Goal: Transaction & Acquisition: Purchase product/service

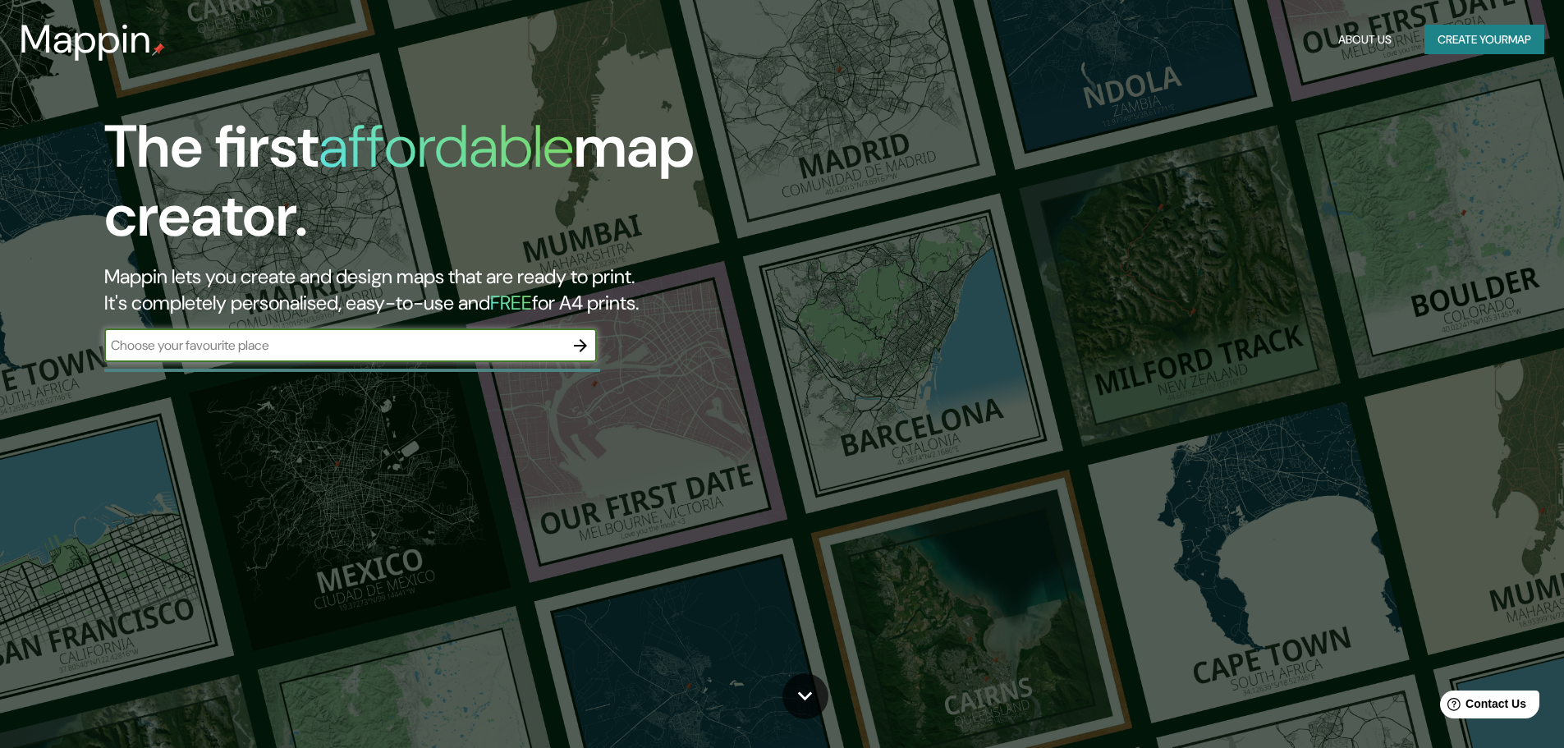
click at [160, 351] on input "text" at bounding box center [334, 345] width 460 height 19
click at [159, 351] on input "text" at bounding box center [334, 345] width 460 height 19
type input "santa cruz de la sierra"
click at [571, 346] on icon "button" at bounding box center [581, 346] width 20 height 20
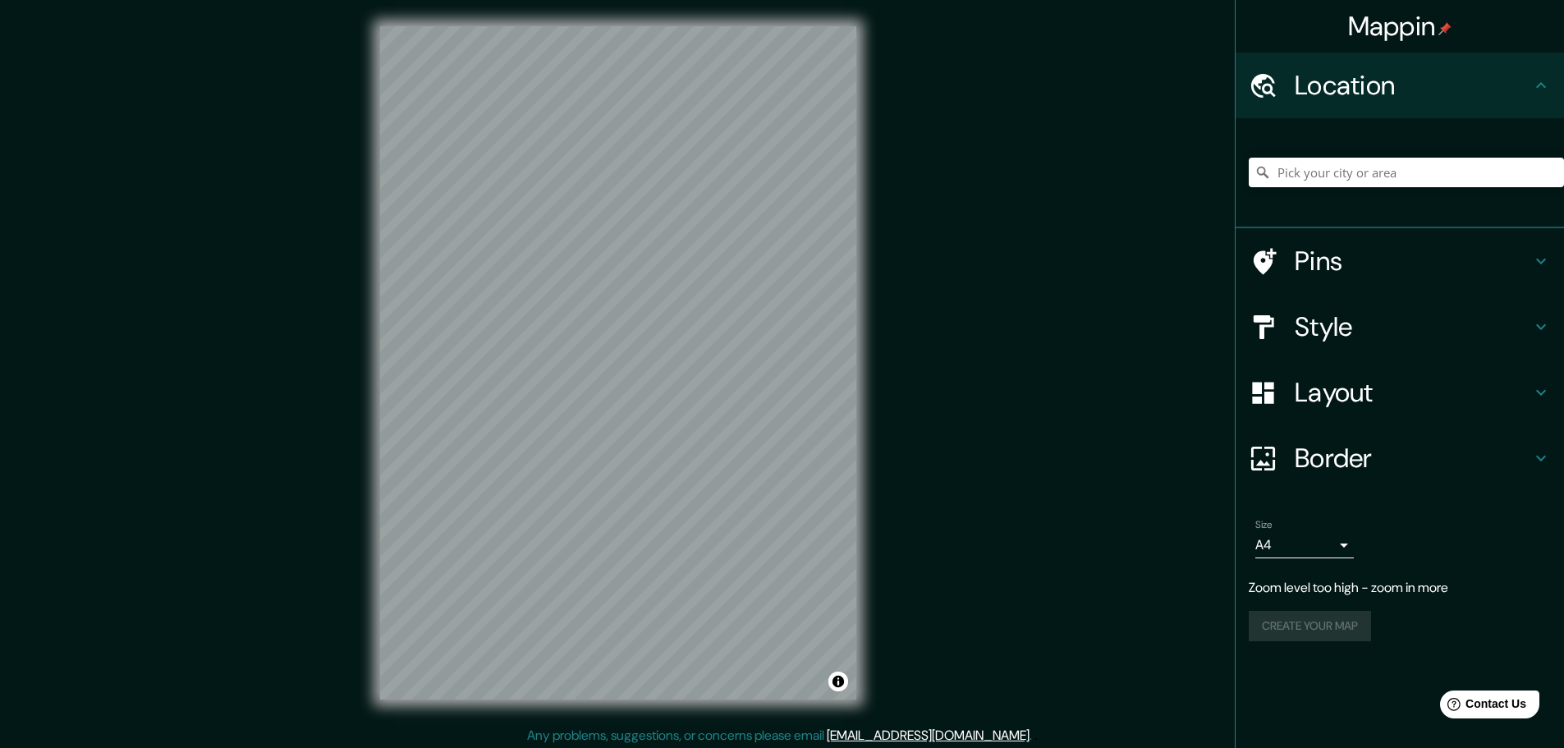
click at [890, 195] on div "Mappin Location Pins Style Layout Border Choose a border. Hint : you can make l…" at bounding box center [782, 376] width 1564 height 752
click at [873, 325] on div "© Mapbox © OpenStreetMap Improve this map" at bounding box center [618, 363] width 529 height 726
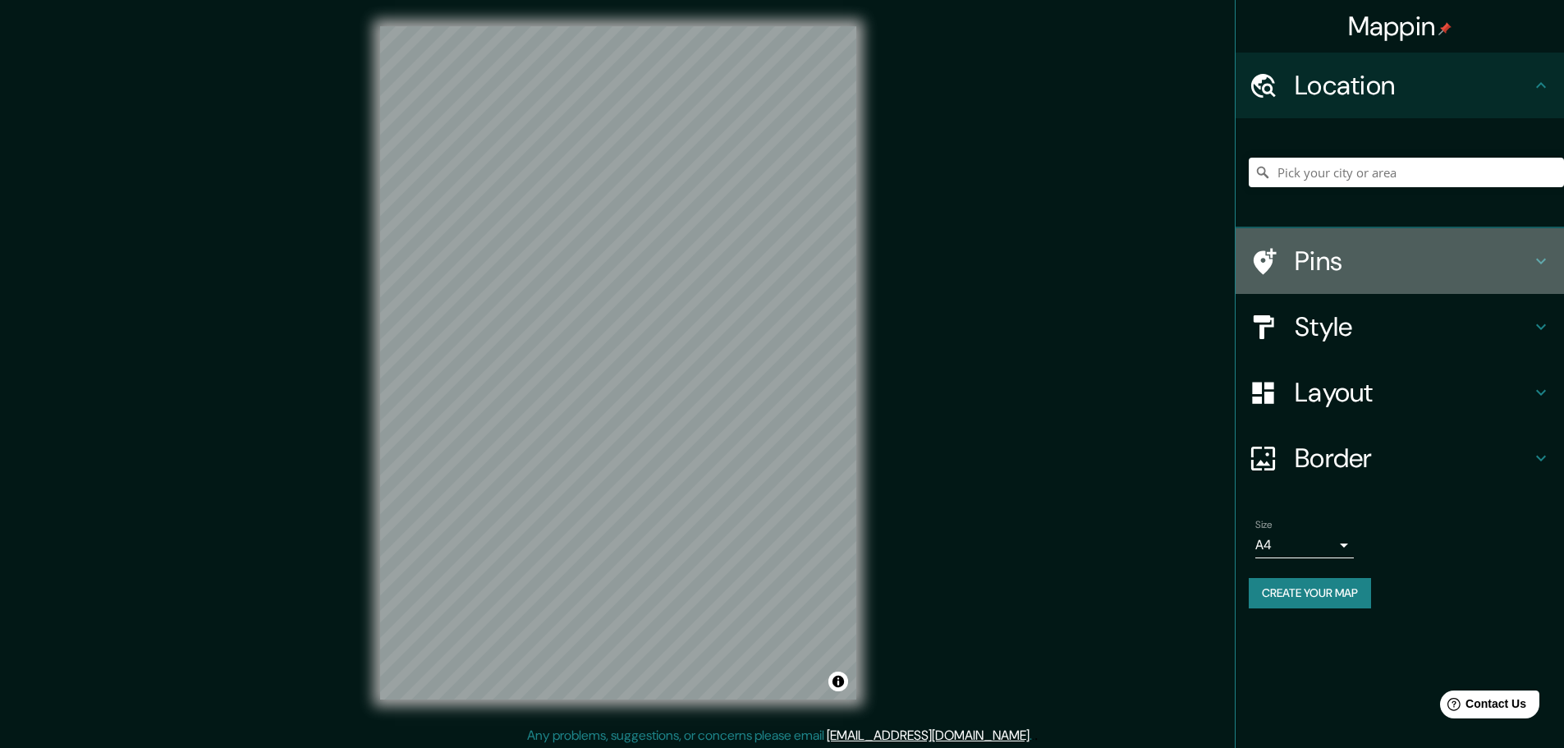
click at [1316, 255] on h4 "Pins" at bounding box center [1413, 261] width 236 height 33
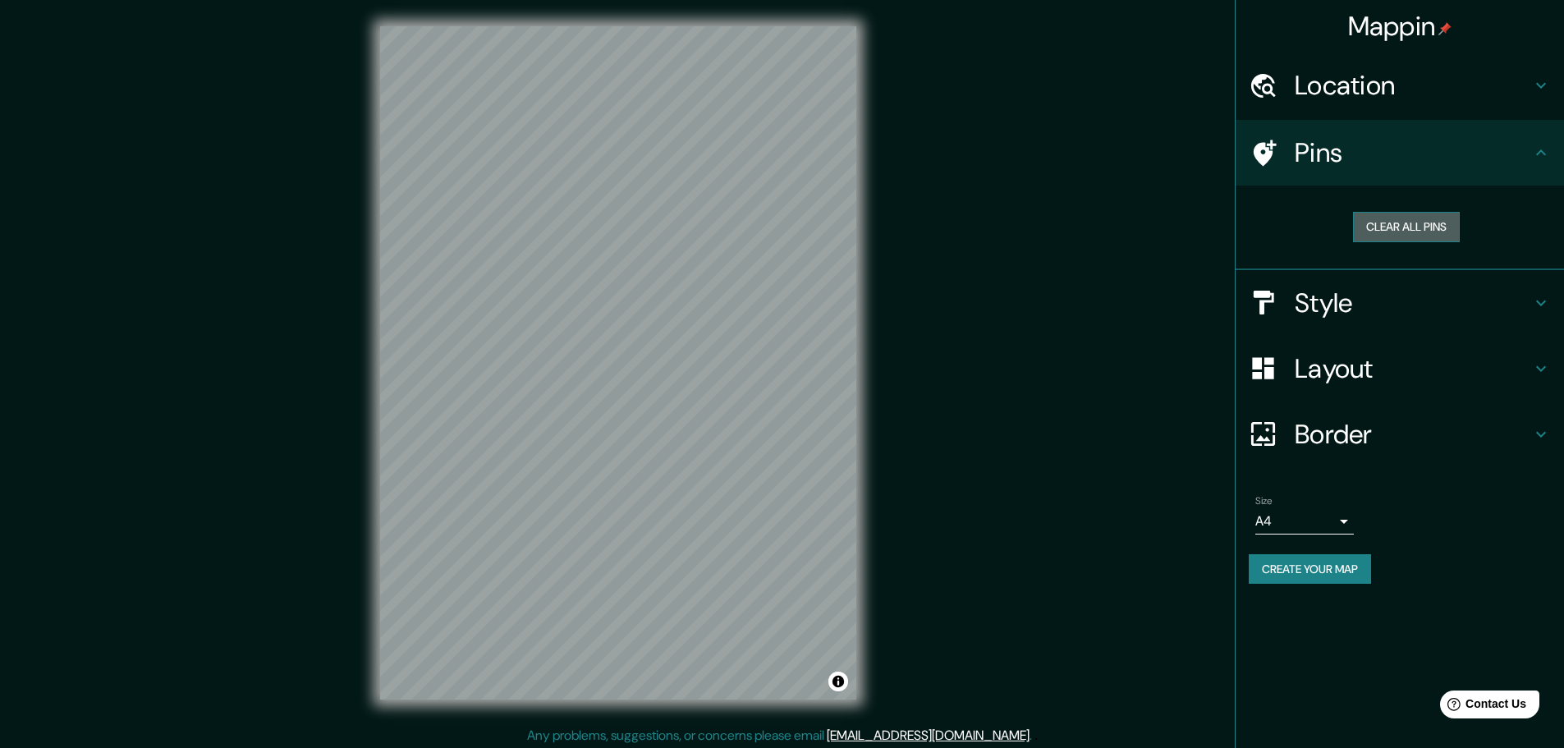
click at [1417, 231] on button "Clear all pins" at bounding box center [1406, 227] width 107 height 30
click at [1368, 230] on button "Clear all pins" at bounding box center [1406, 227] width 107 height 30
click at [1402, 208] on div "Clear all pins" at bounding box center [1406, 227] width 315 height 57
click at [1331, 522] on body "Mappin Location Pins Clear all pins Style Layout Border Choose a border. Hint :…" at bounding box center [782, 374] width 1564 height 748
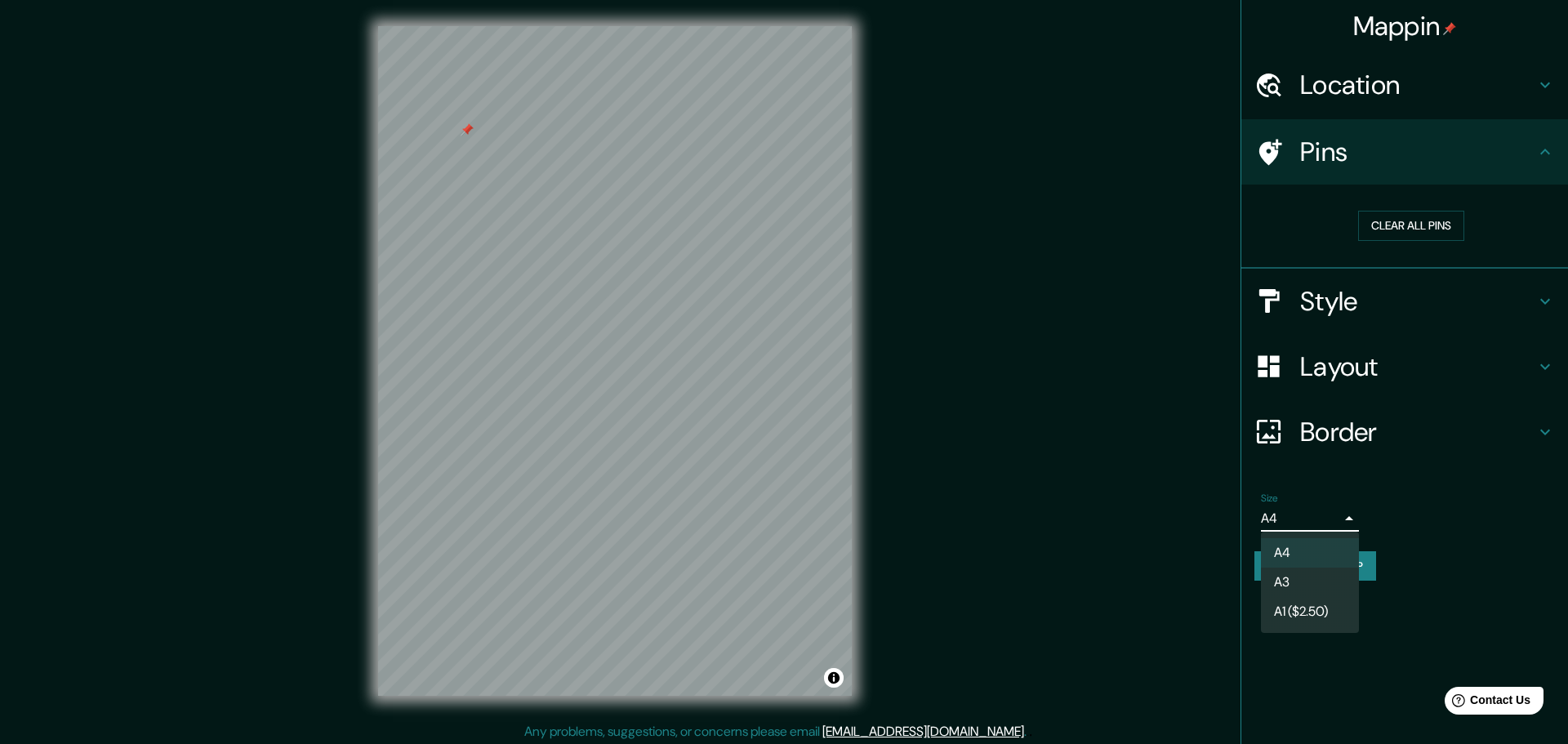
click at [1421, 521] on div at bounding box center [784, 372] width 1568 height 744
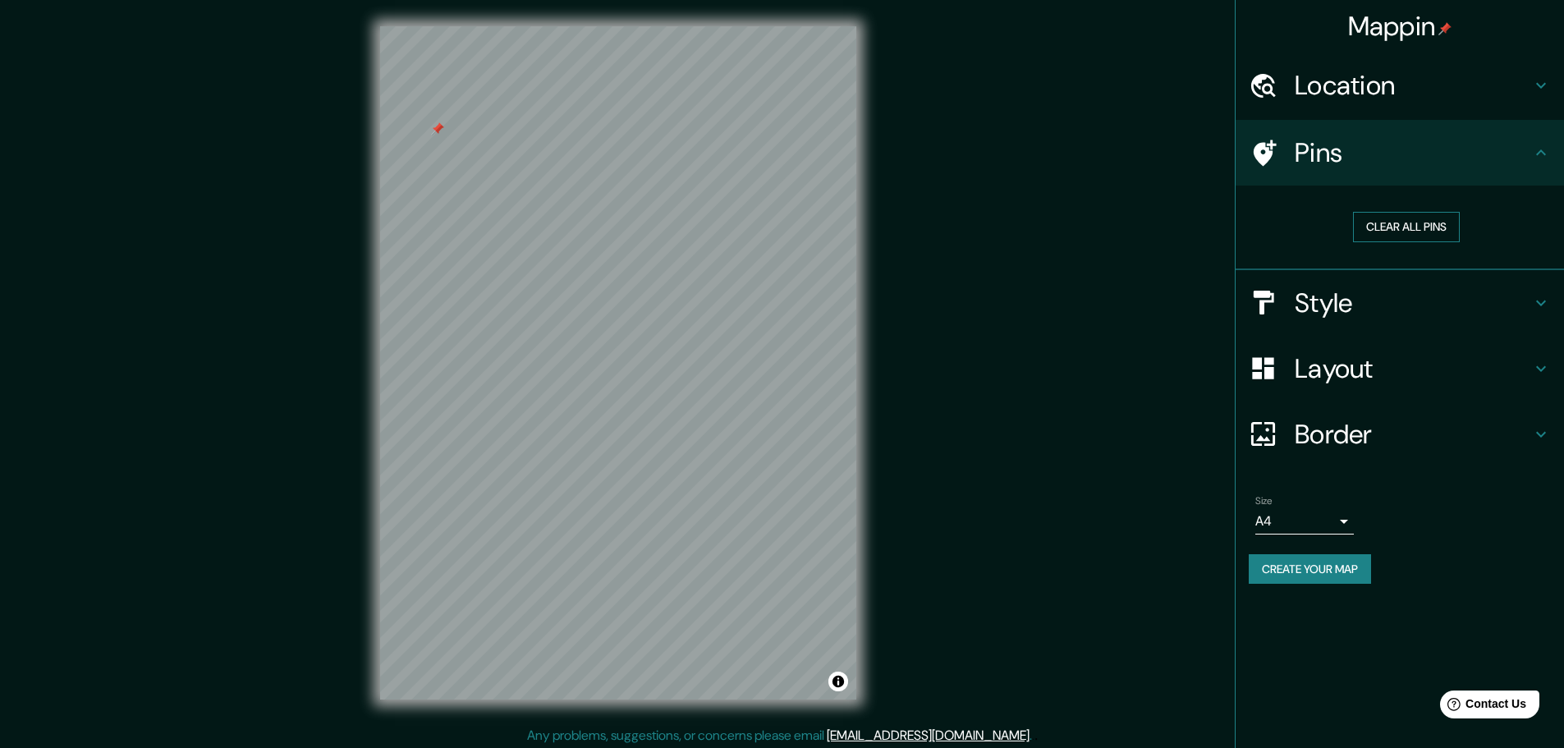
click at [1415, 225] on button "Clear all pins" at bounding box center [1406, 227] width 107 height 30
click at [1415, 224] on button "Clear all pins" at bounding box center [1406, 227] width 107 height 30
click at [1516, 83] on h4 "Location" at bounding box center [1413, 85] width 236 height 33
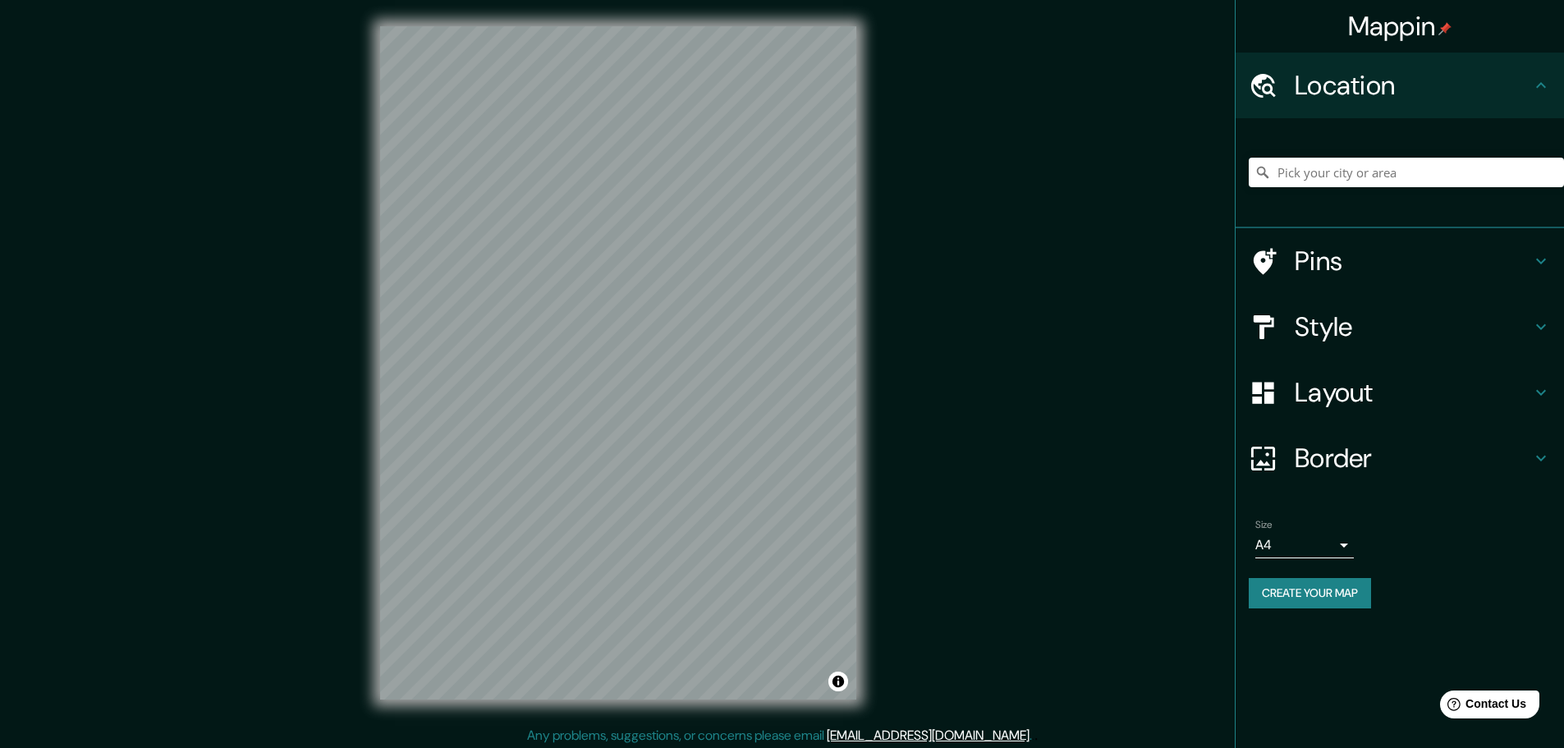
click at [1474, 327] on h4 "Style" at bounding box center [1413, 326] width 236 height 33
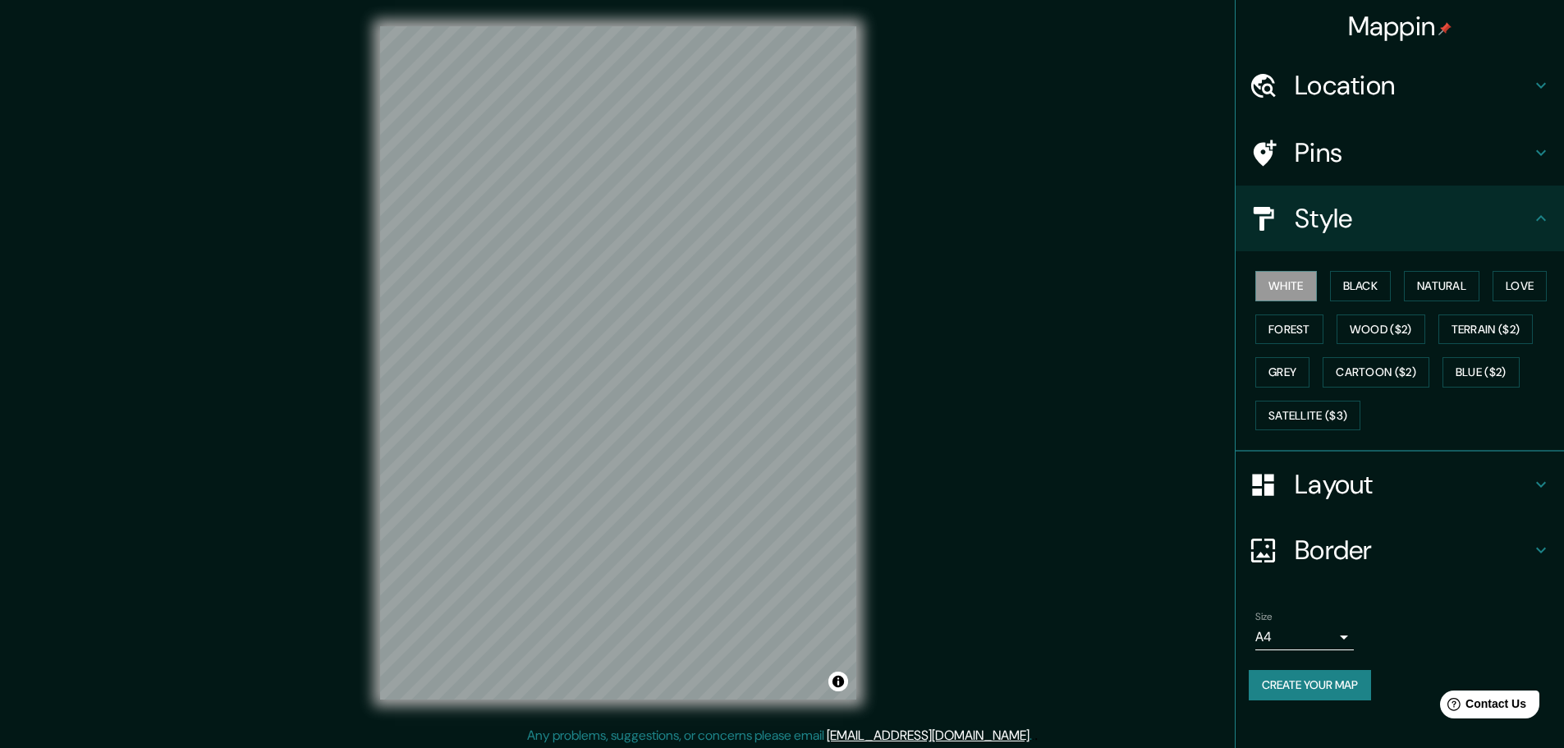
click at [1327, 685] on button "Create your map" at bounding box center [1310, 685] width 122 height 30
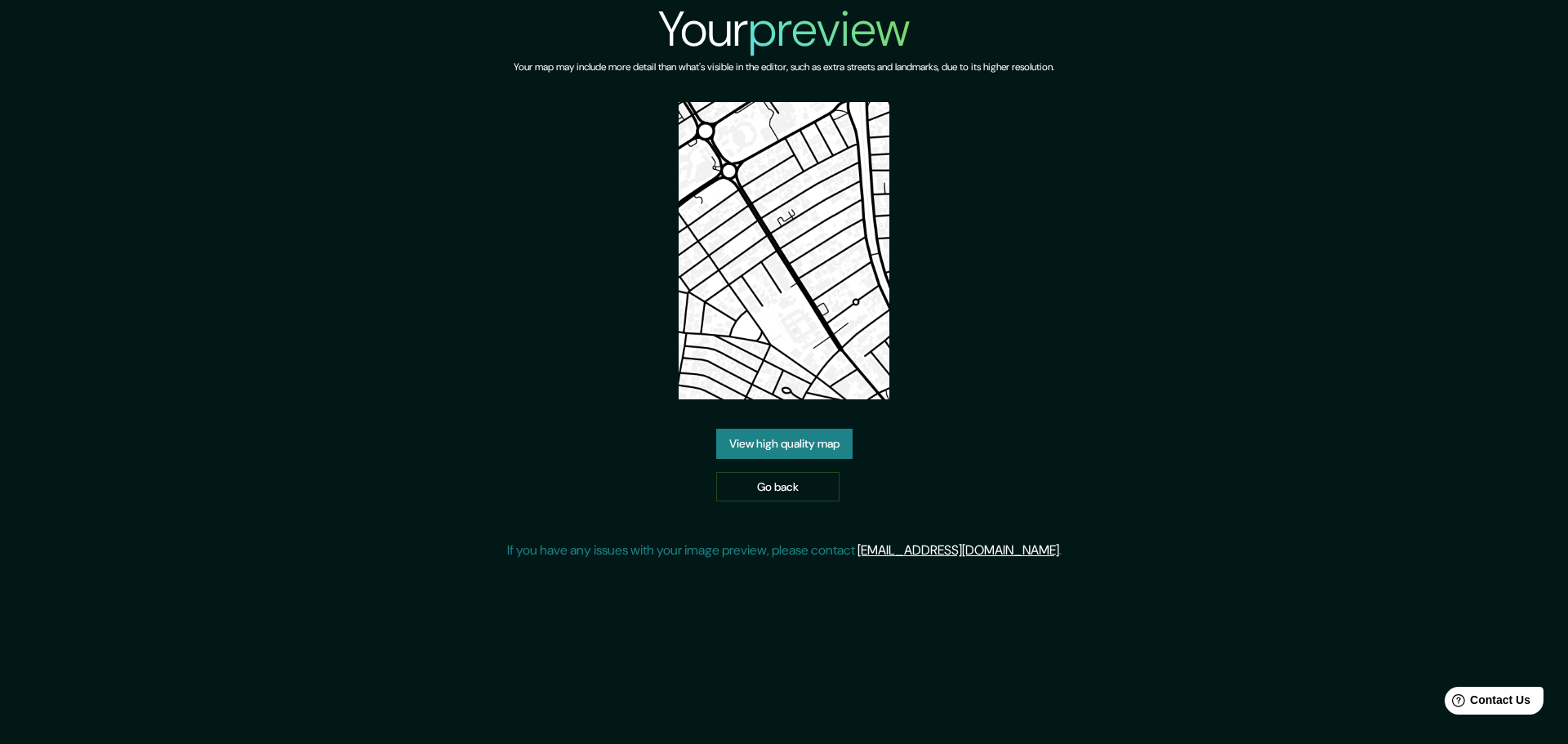
drag, startPoint x: 812, startPoint y: 452, endPoint x: 821, endPoint y: 448, distance: 9.8
click at [812, 452] on link "View high quality map" at bounding box center [784, 444] width 136 height 30
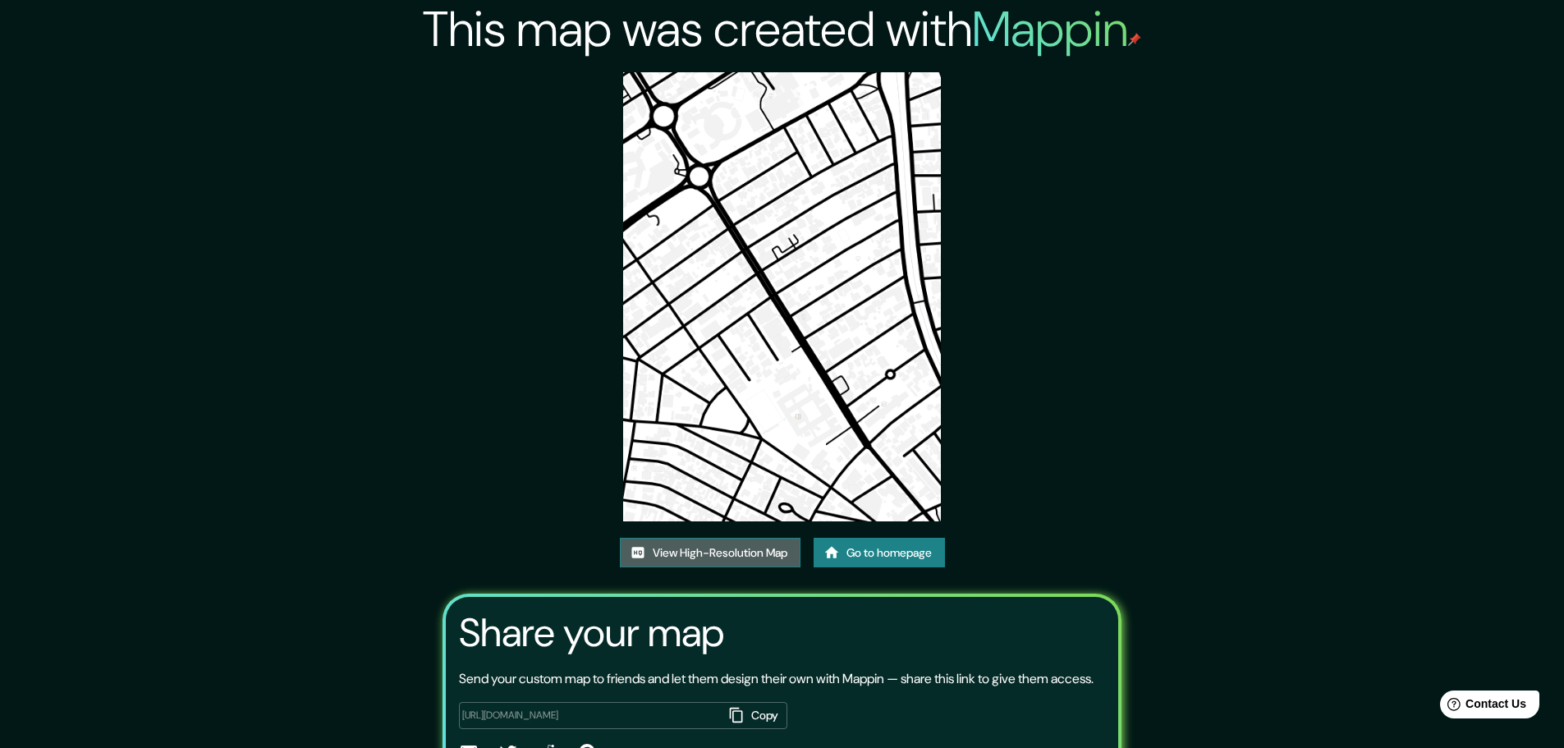
click at [765, 554] on link "View High-Resolution Map" at bounding box center [710, 553] width 181 height 30
